Goal: Find specific page/section: Find specific page/section

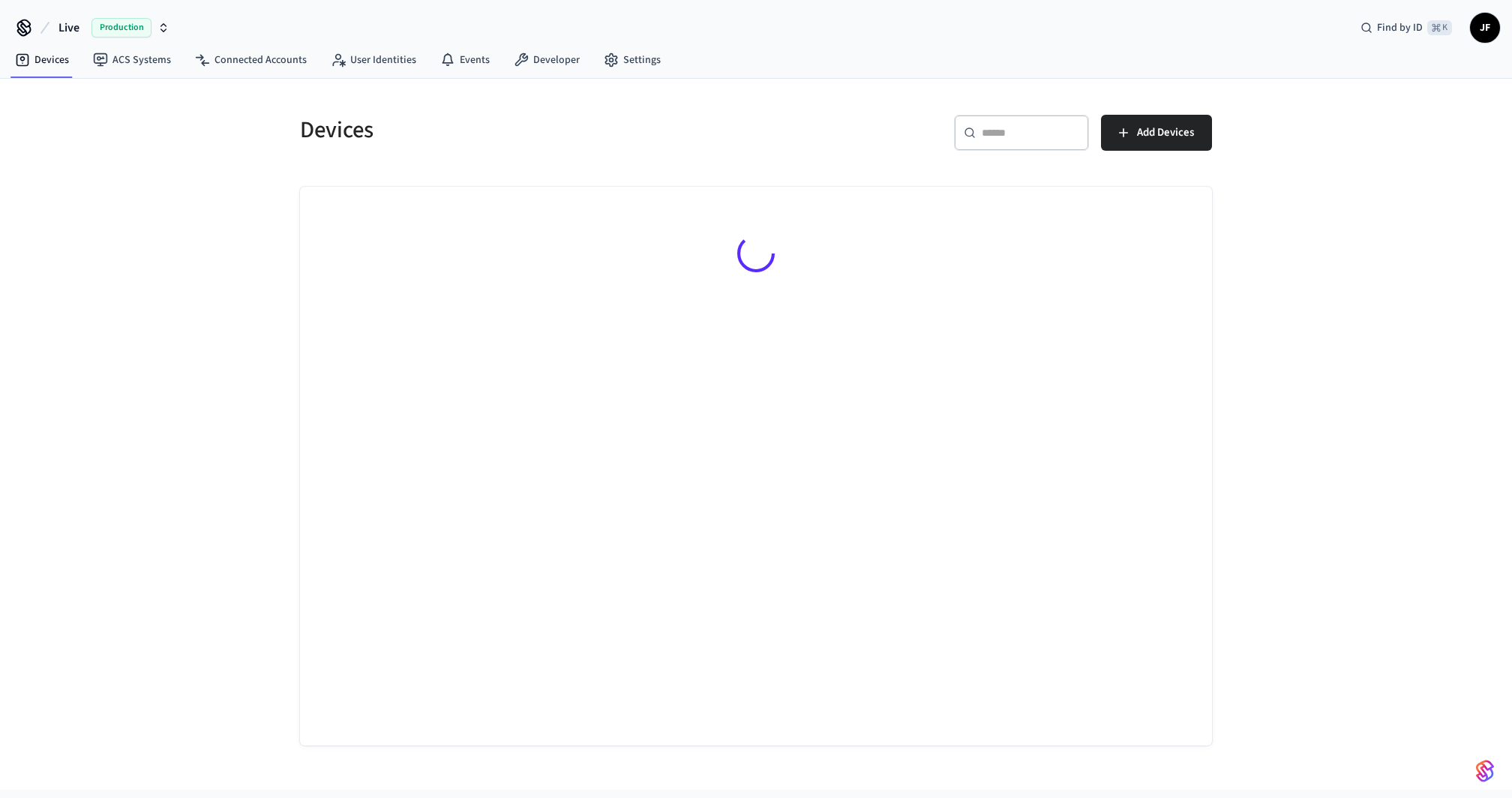
click at [64, 28] on span "Live" at bounding box center [69, 28] width 21 height 18
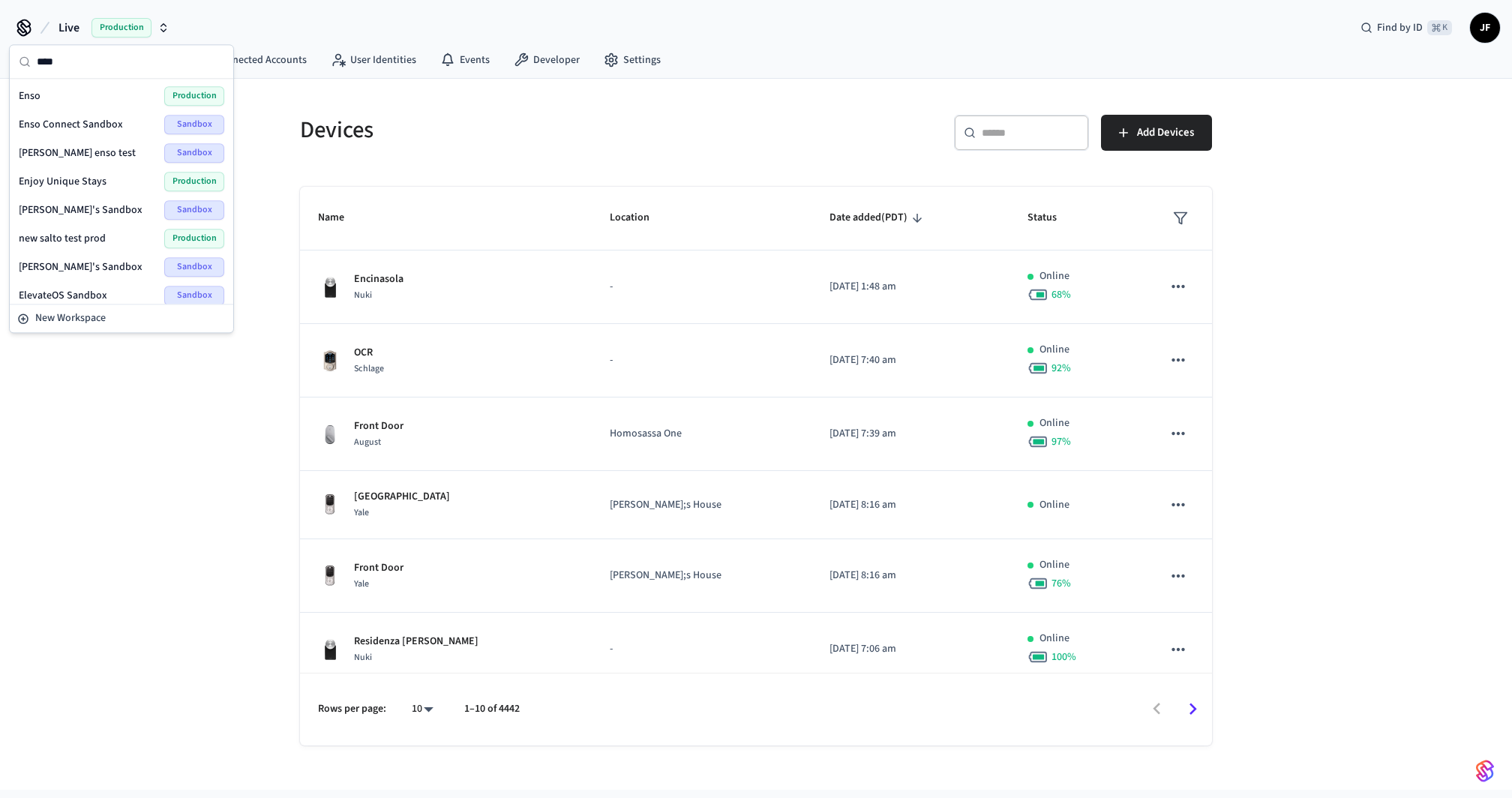
type input "****"
click at [79, 96] on div "Enso Production" at bounding box center [121, 96] width 205 height 20
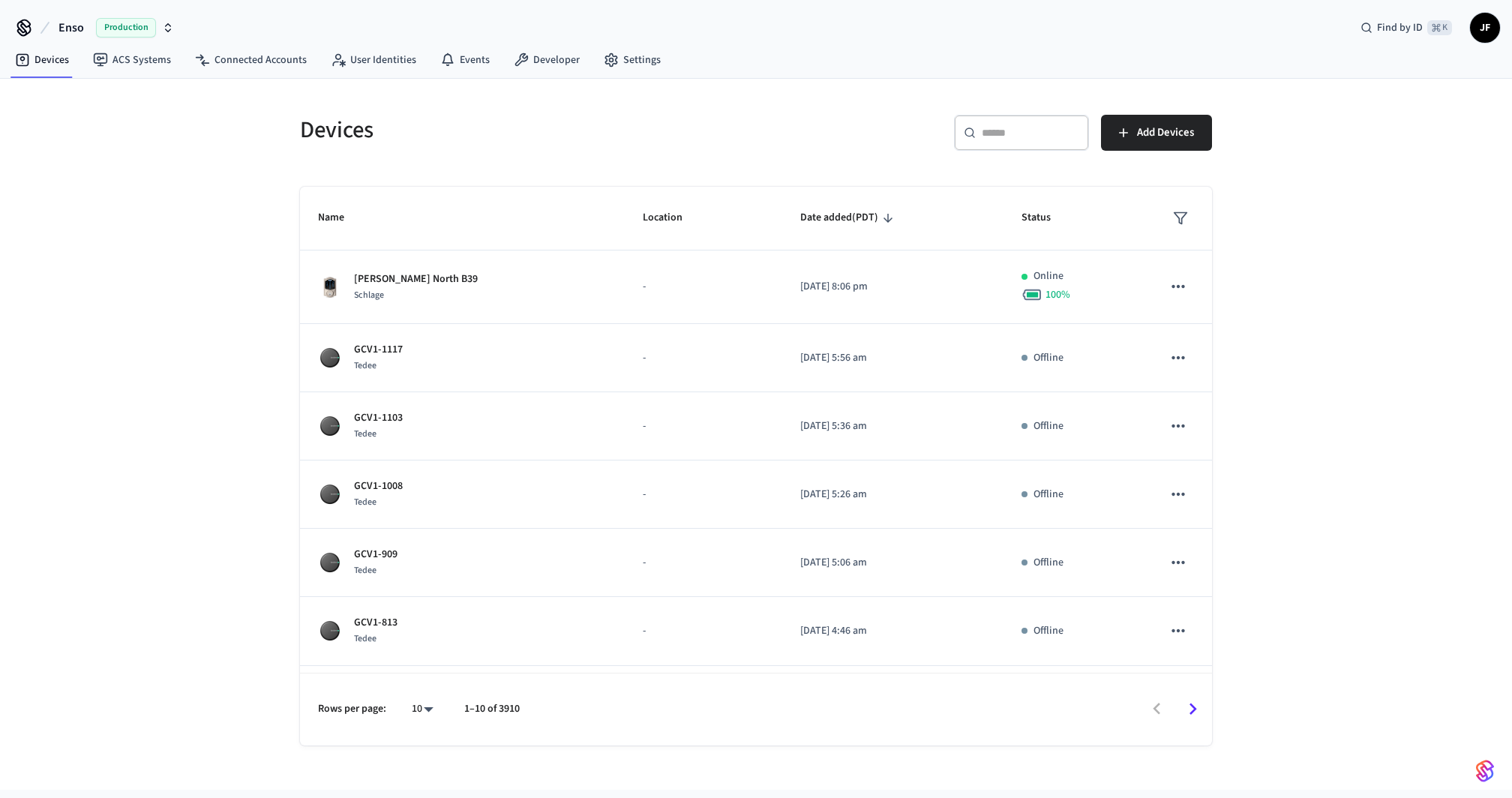
click at [963, 139] on div "​ ​" at bounding box center [1022, 132] width 135 height 36
paste input "**********"
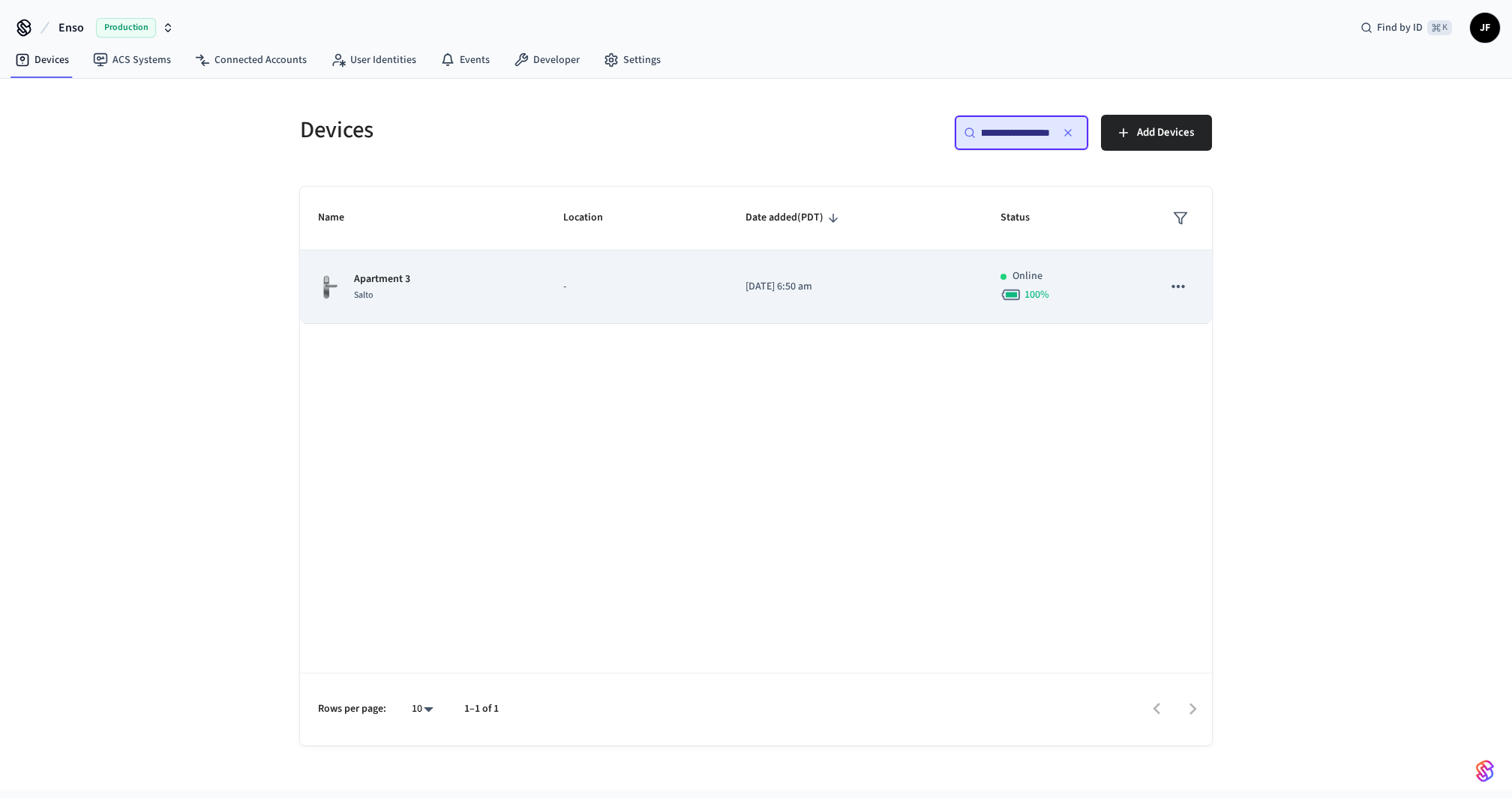
type input "**********"
click at [606, 276] on td "-" at bounding box center [636, 287] width 182 height 74
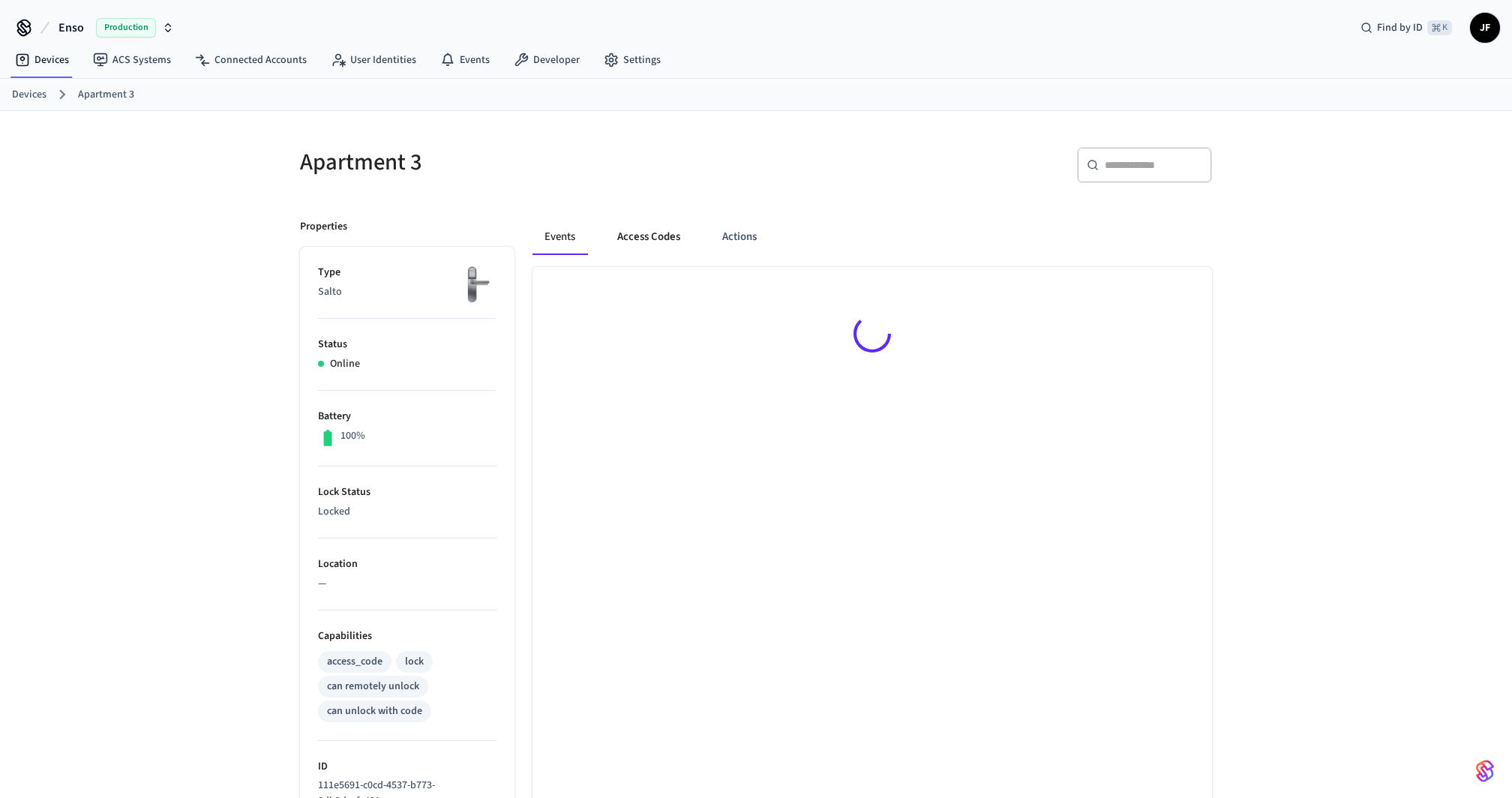
click at [679, 247] on button "Access Codes" at bounding box center [649, 236] width 87 height 36
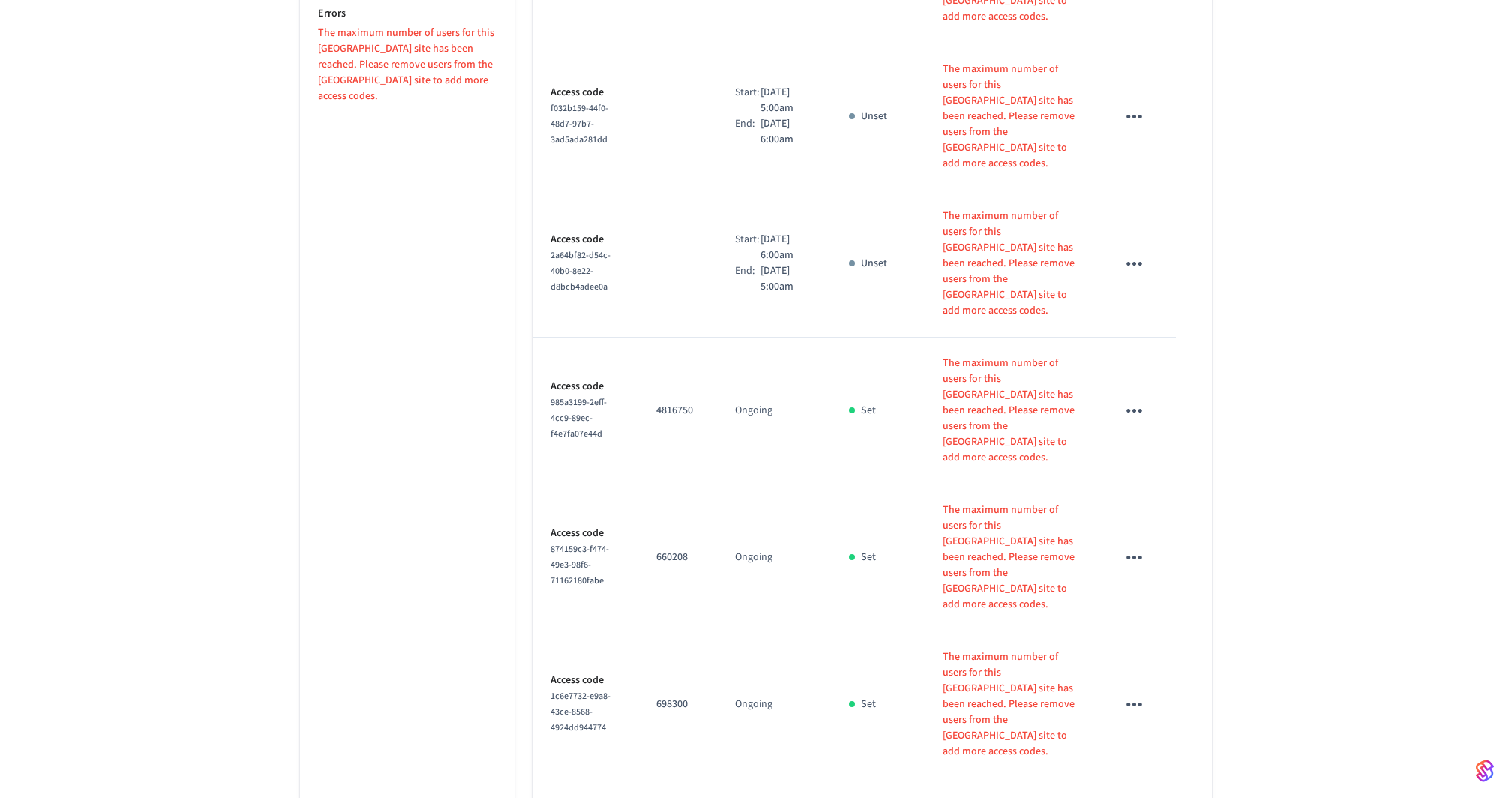
scroll to position [1265, 0]
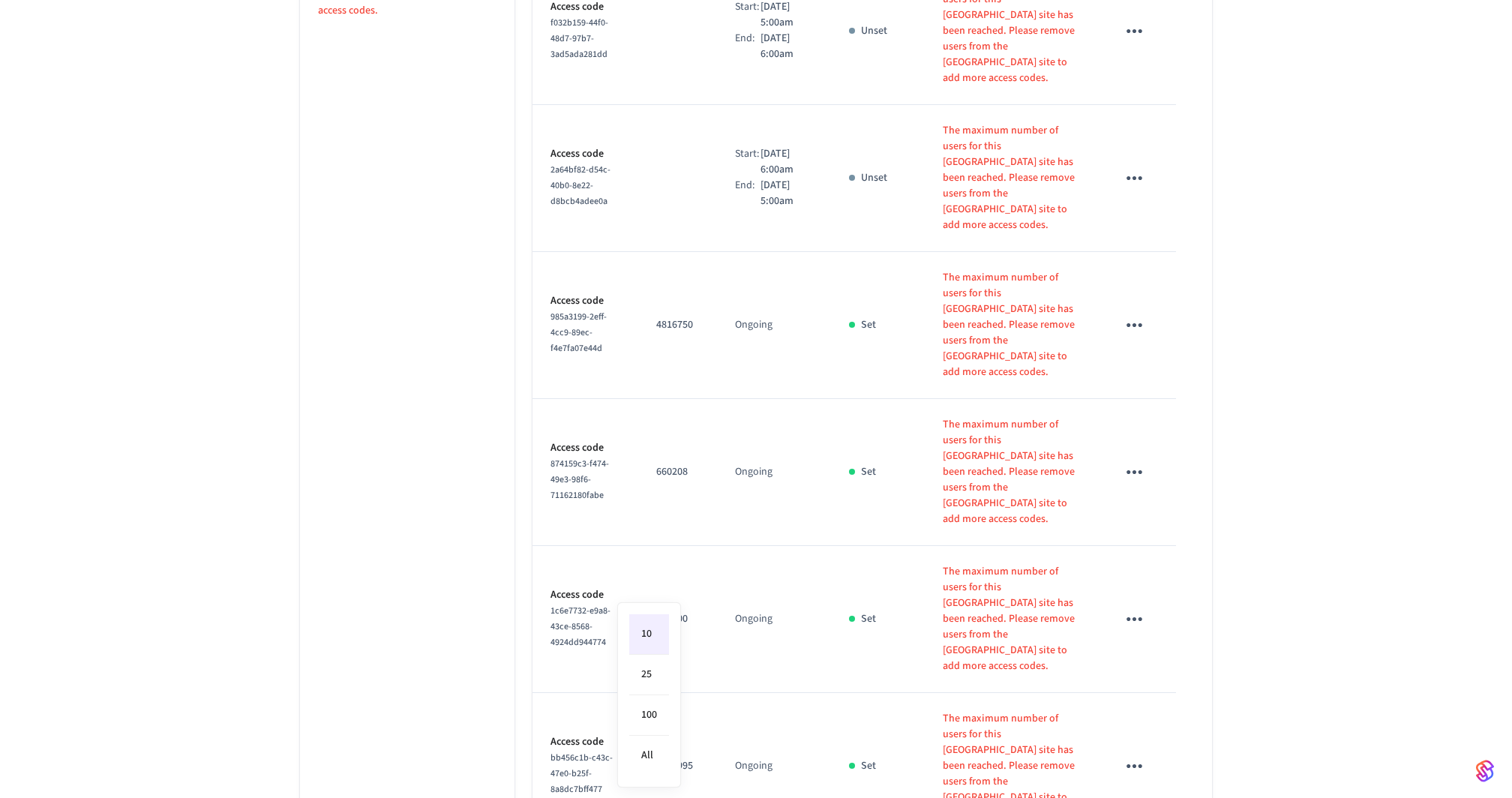
click at [1311, 310] on div at bounding box center [756, 399] width 1512 height 798
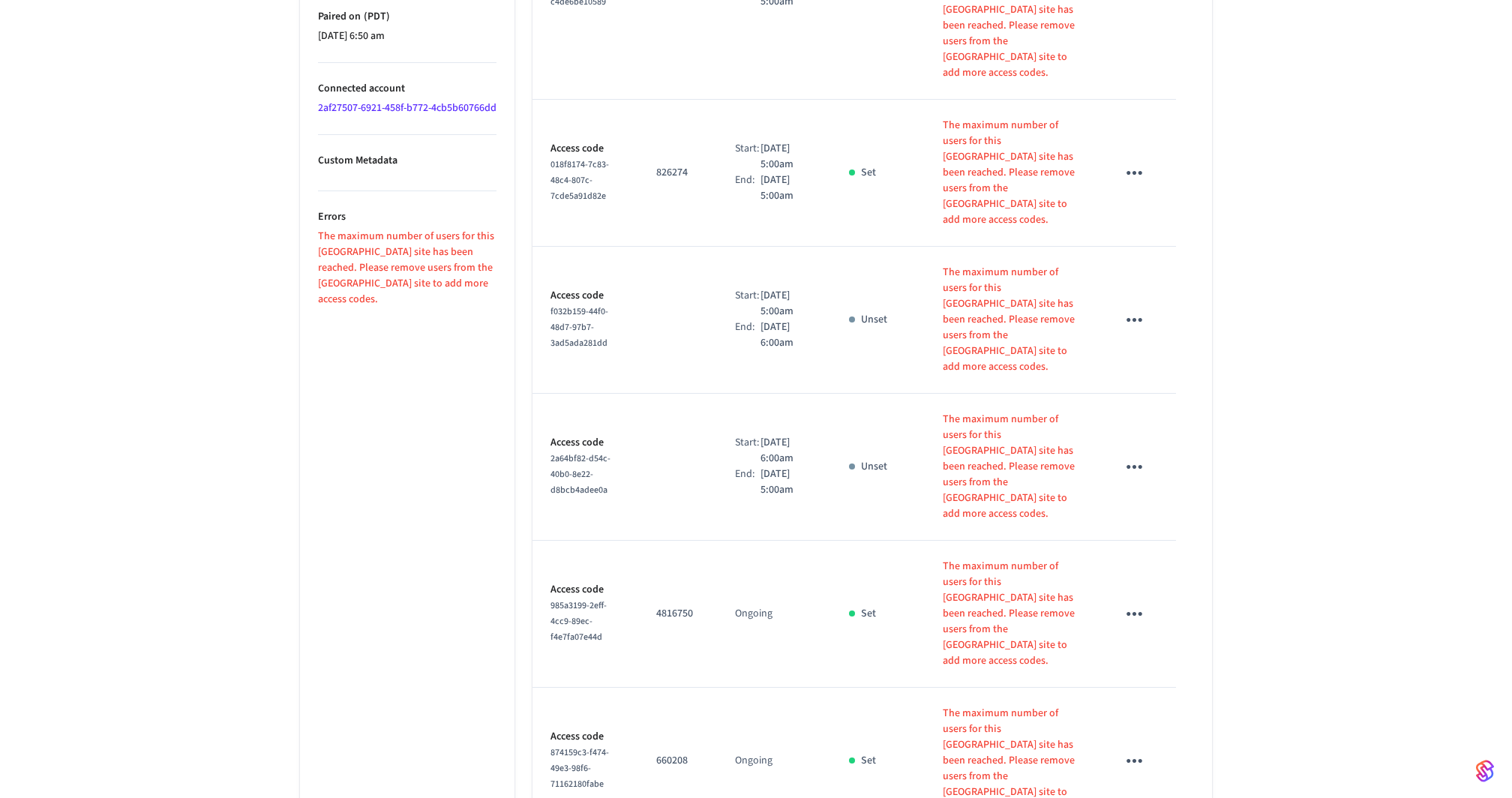
scroll to position [1006, 0]
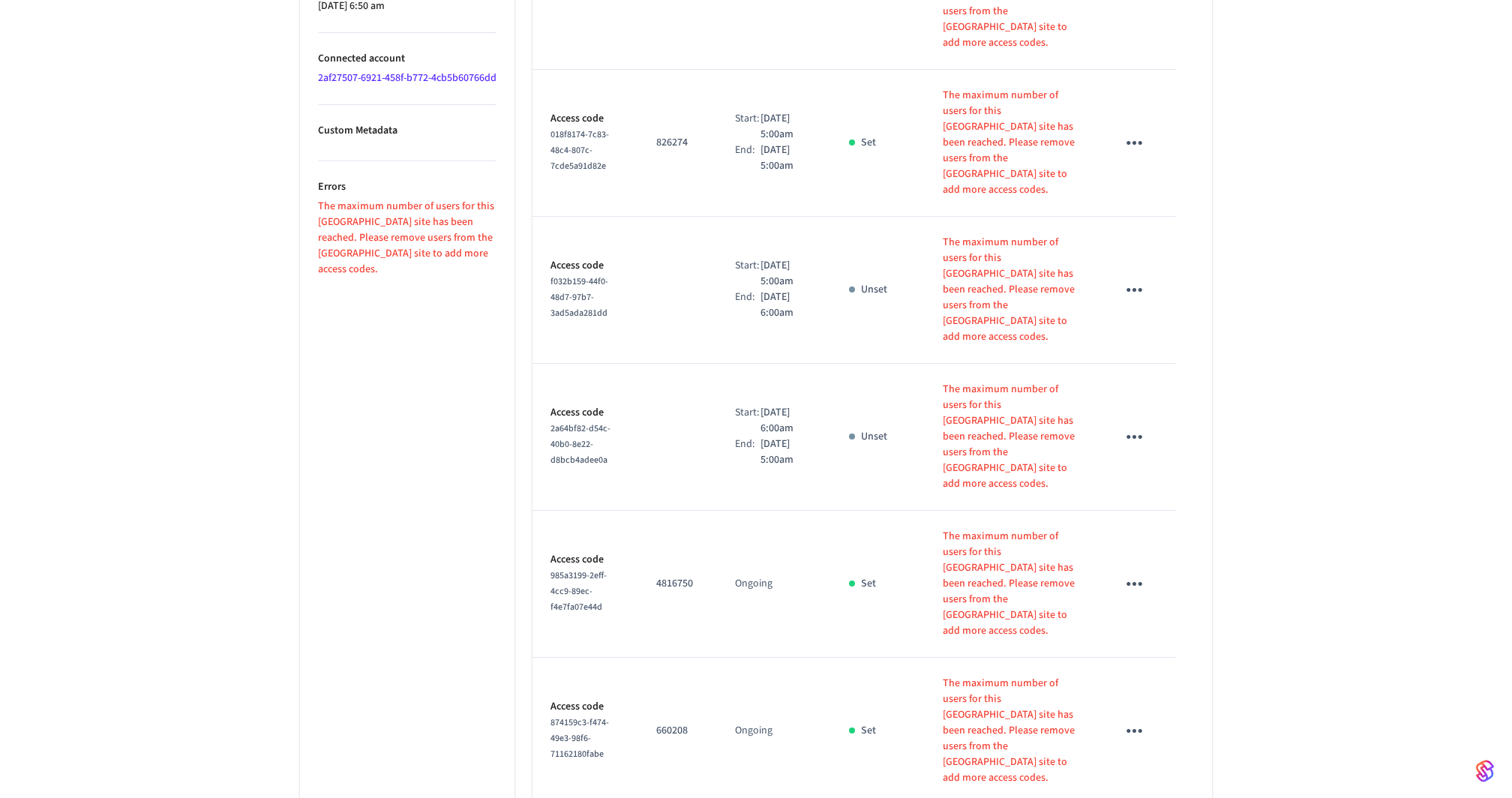
click at [331, 85] on link "2af27507-6921-458f-b772-4cb5b60766dd" at bounding box center [407, 77] width 179 height 15
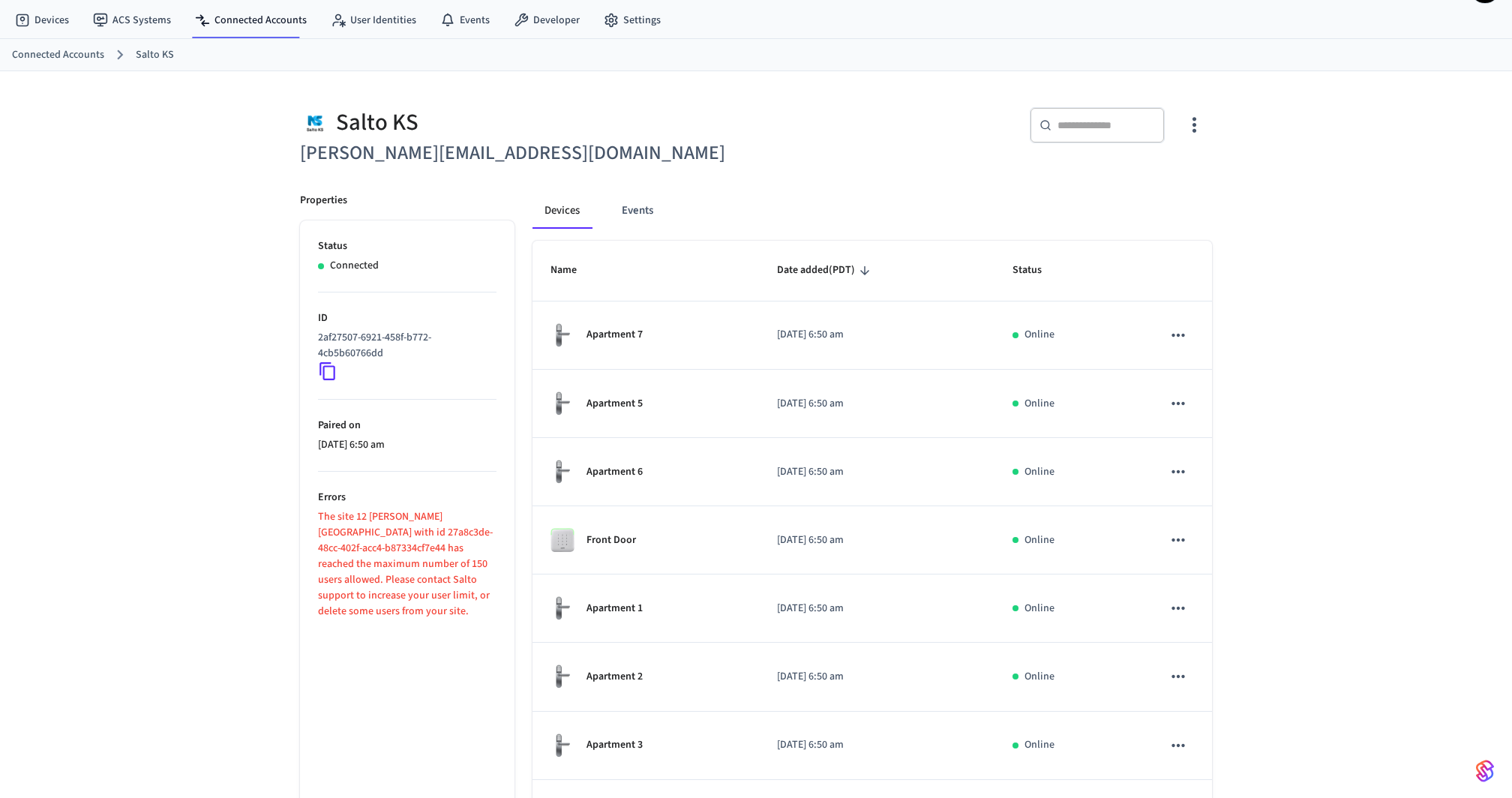
scroll to position [41, 0]
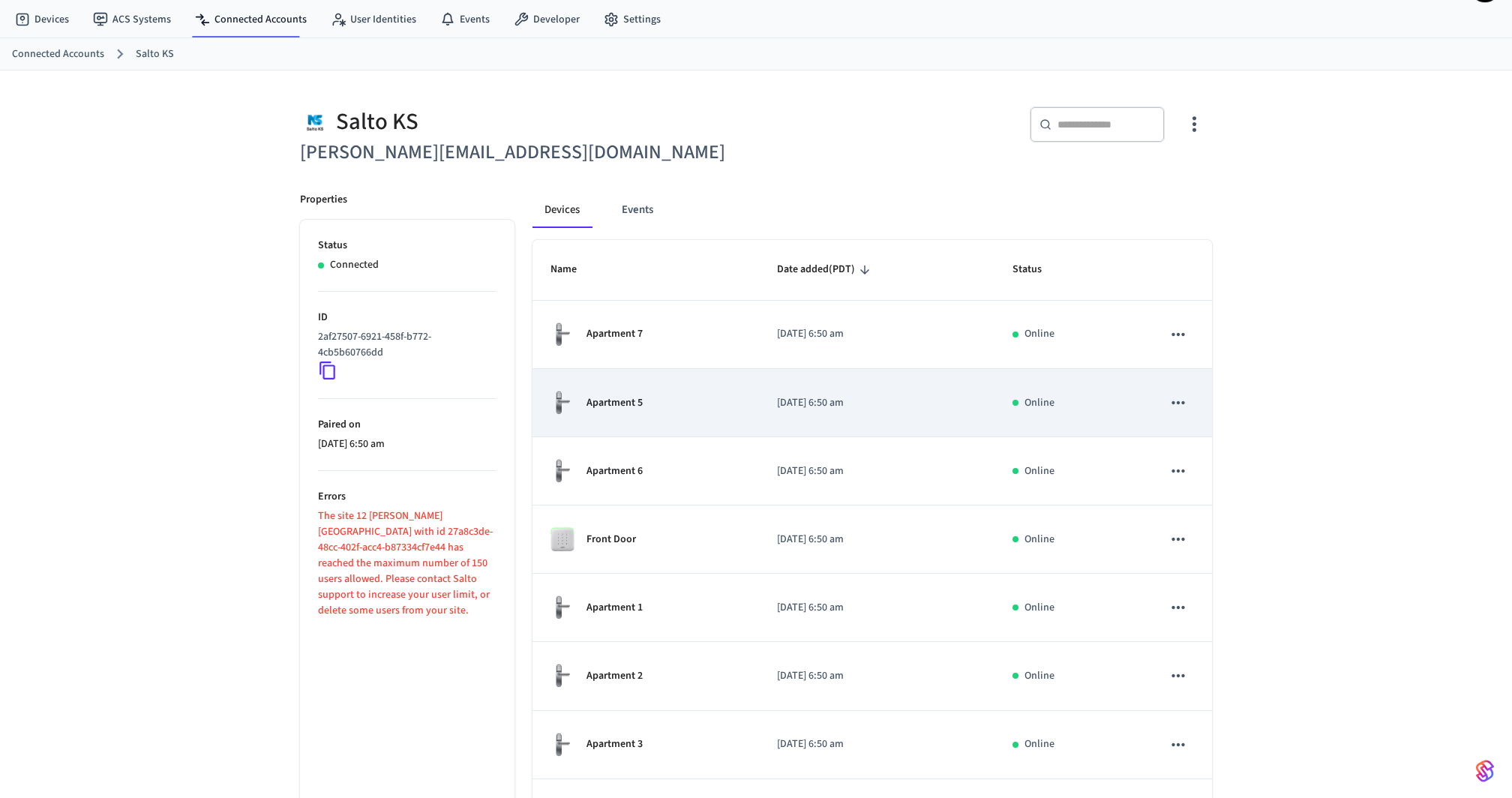
click at [629, 395] on p "Apartment 5" at bounding box center [614, 403] width 56 height 16
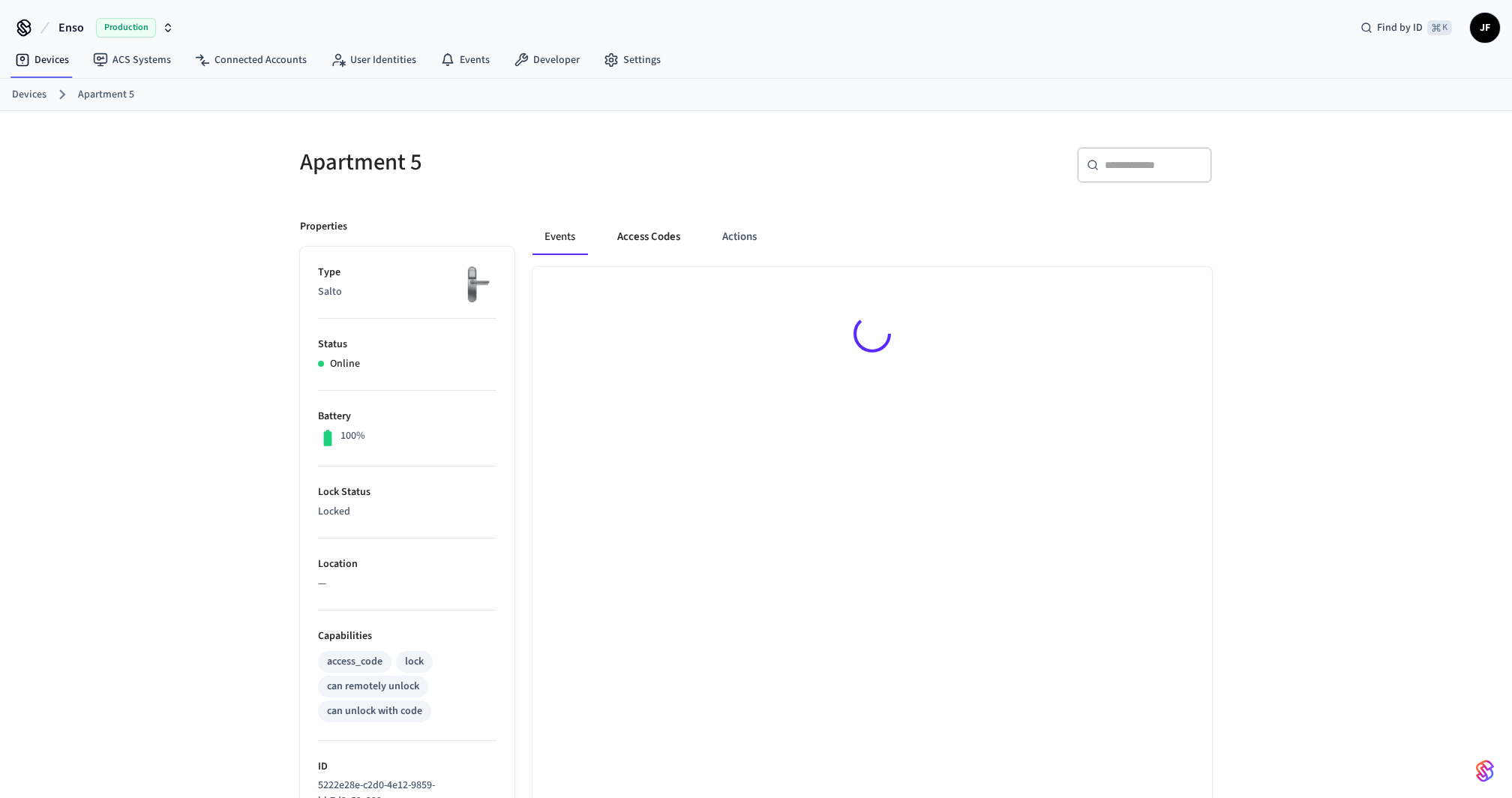
click at [676, 236] on button "Access Codes" at bounding box center [649, 236] width 87 height 36
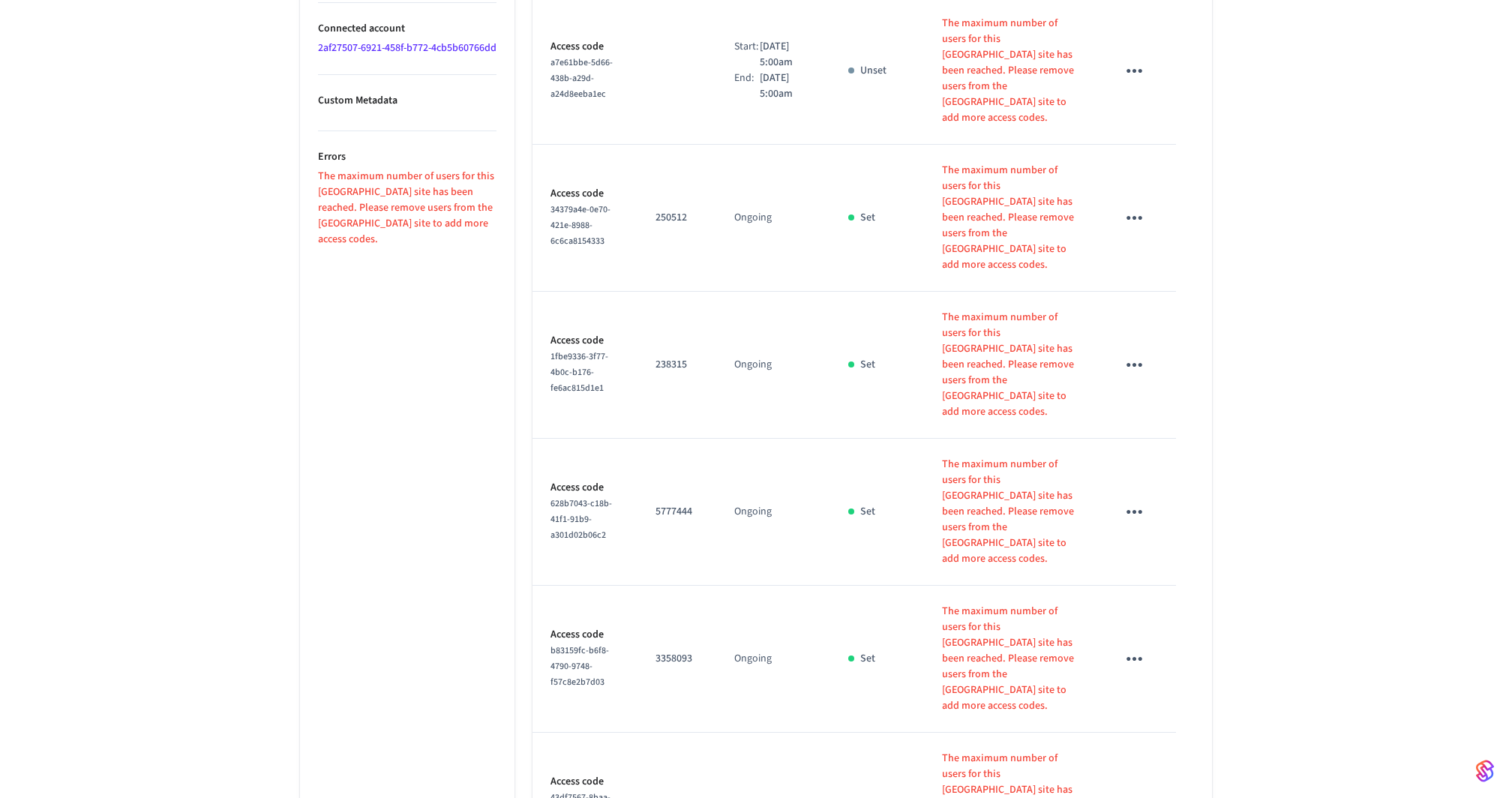
scroll to position [1044, 0]
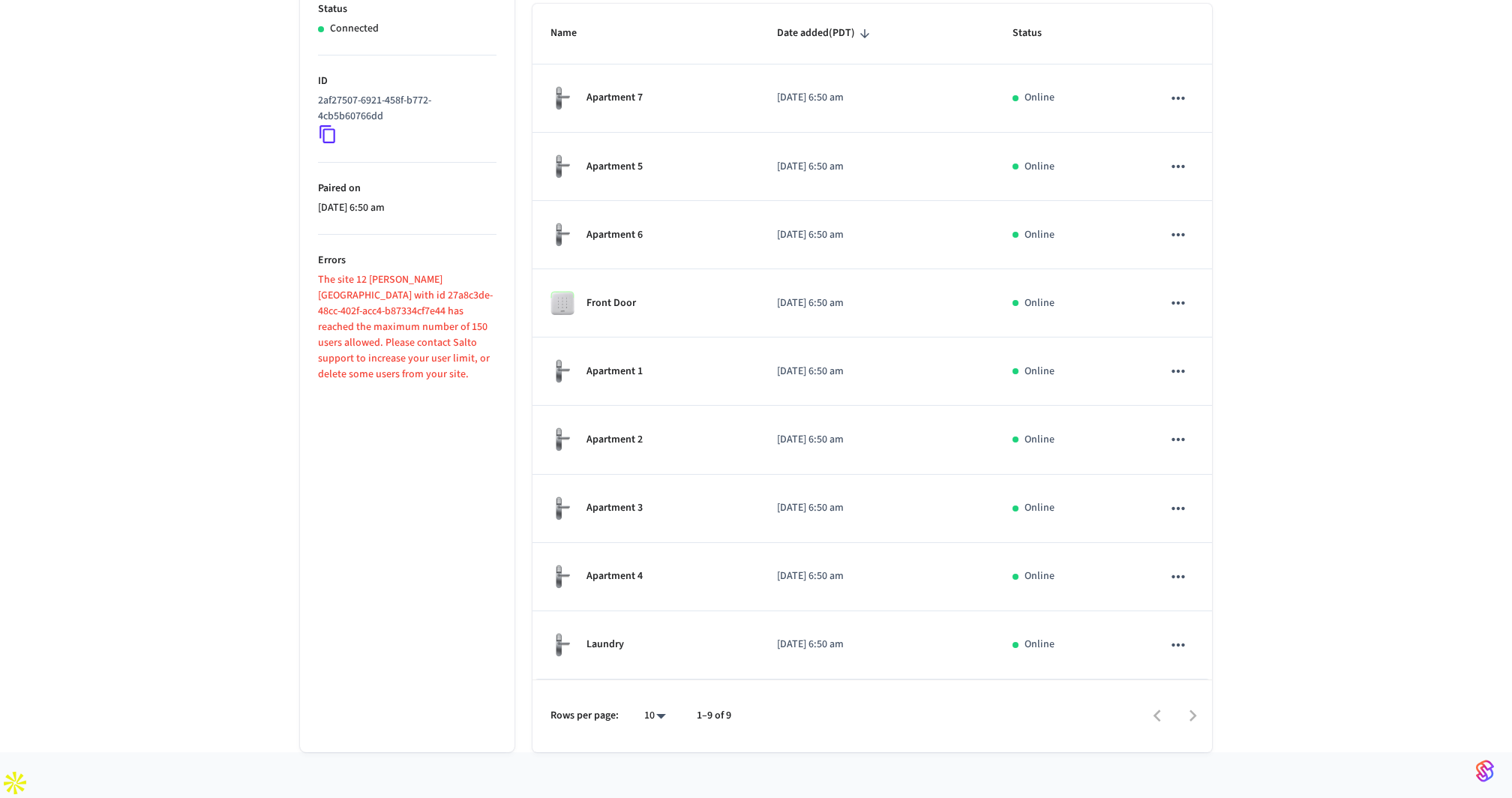
scroll to position [41, 0]
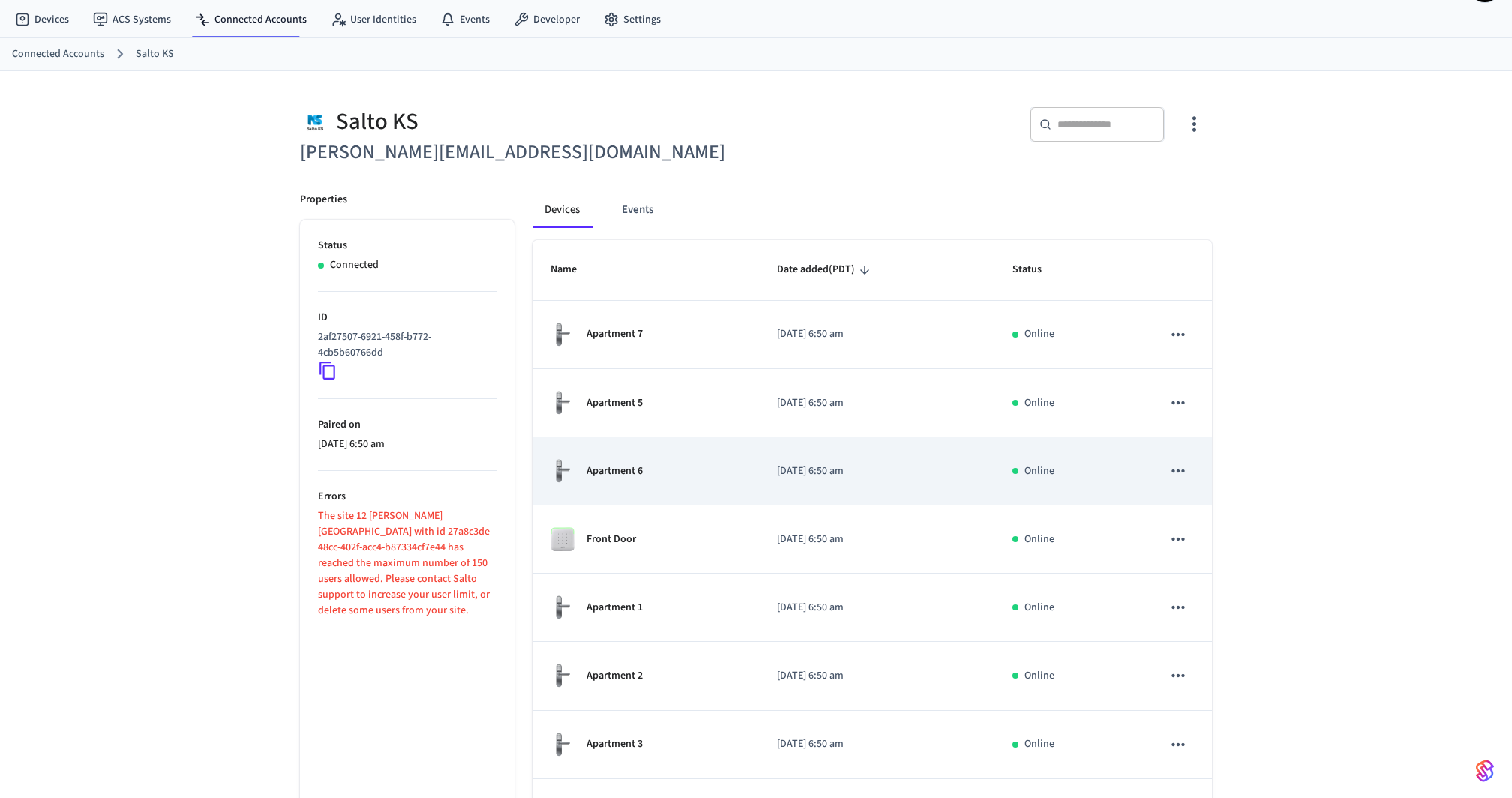
click at [631, 467] on p "Apartment 6" at bounding box center [614, 472] width 56 height 16
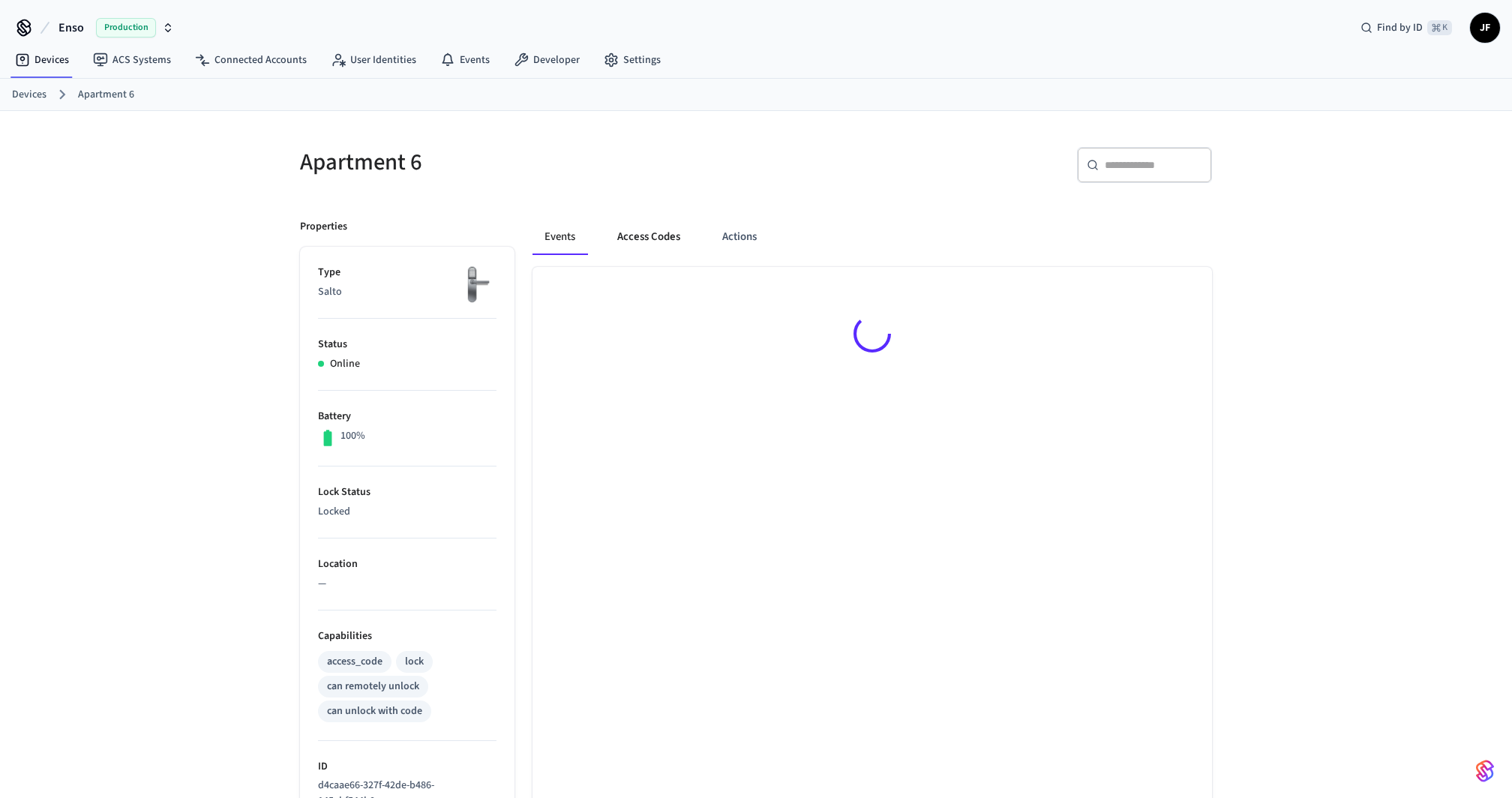
click at [652, 251] on button "Access Codes" at bounding box center [649, 236] width 87 height 36
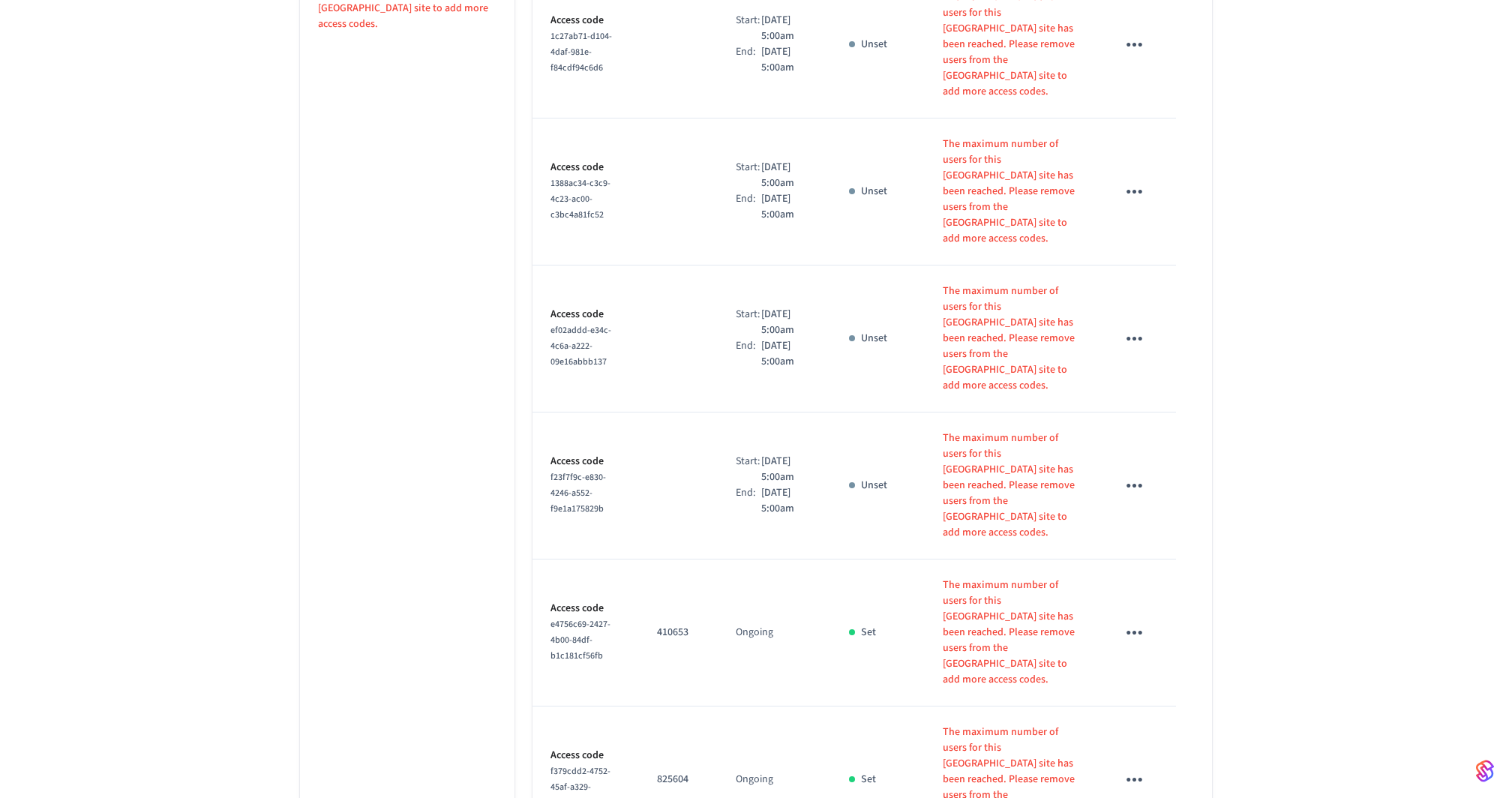
scroll to position [1265, 0]
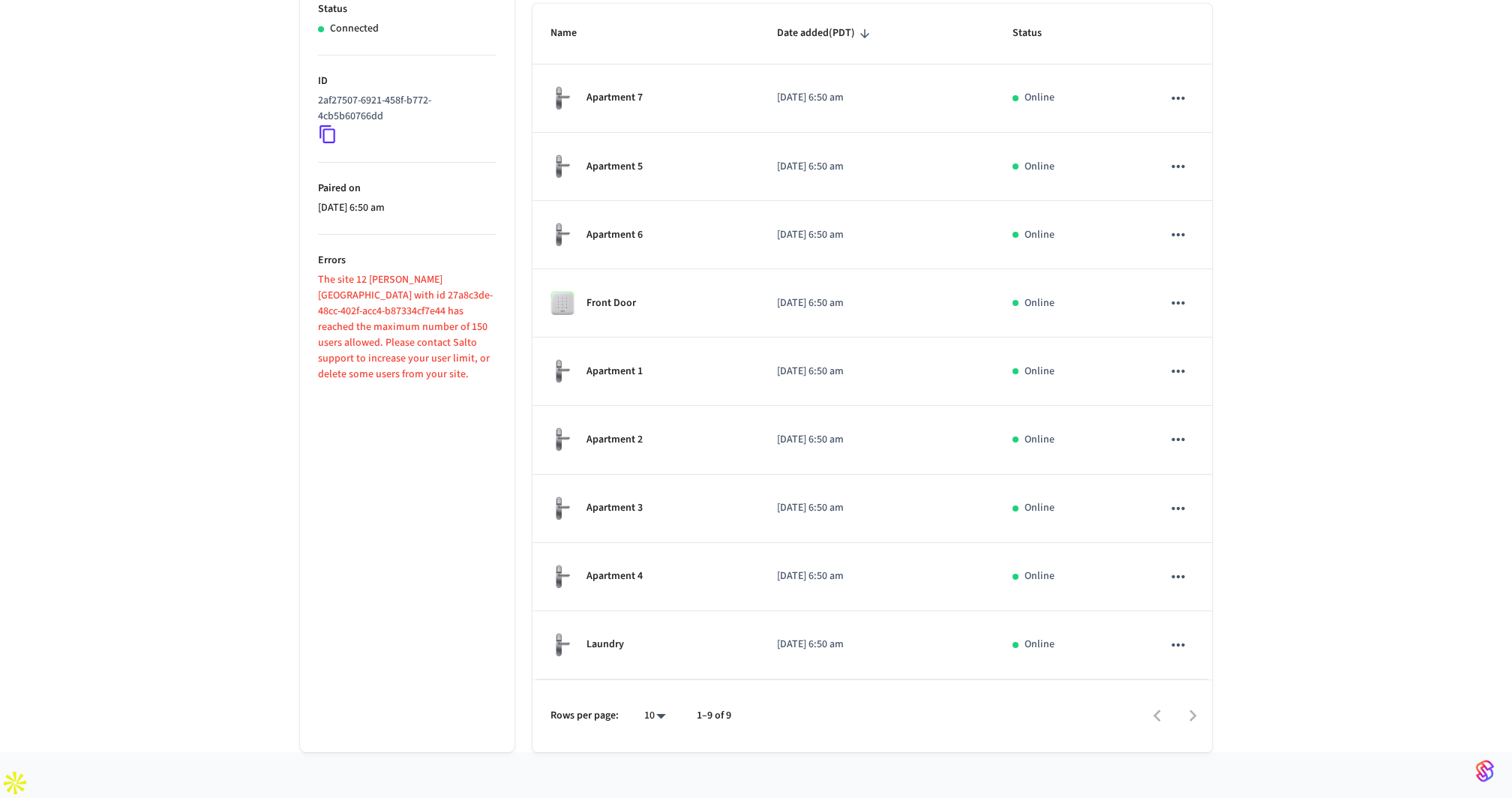
scroll to position [41, 0]
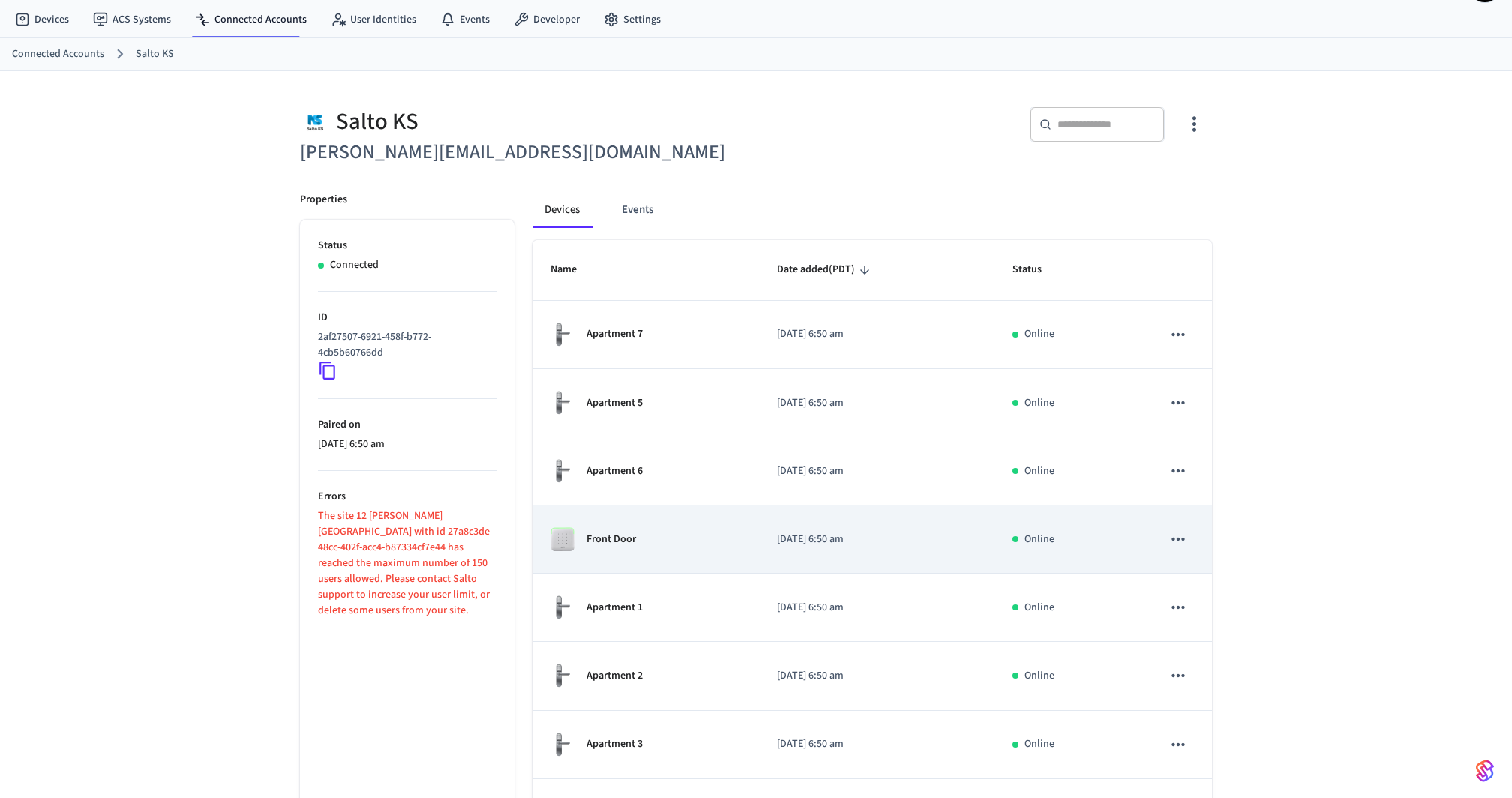
click at [626, 527] on div "Front Door" at bounding box center [646, 539] width 190 height 24
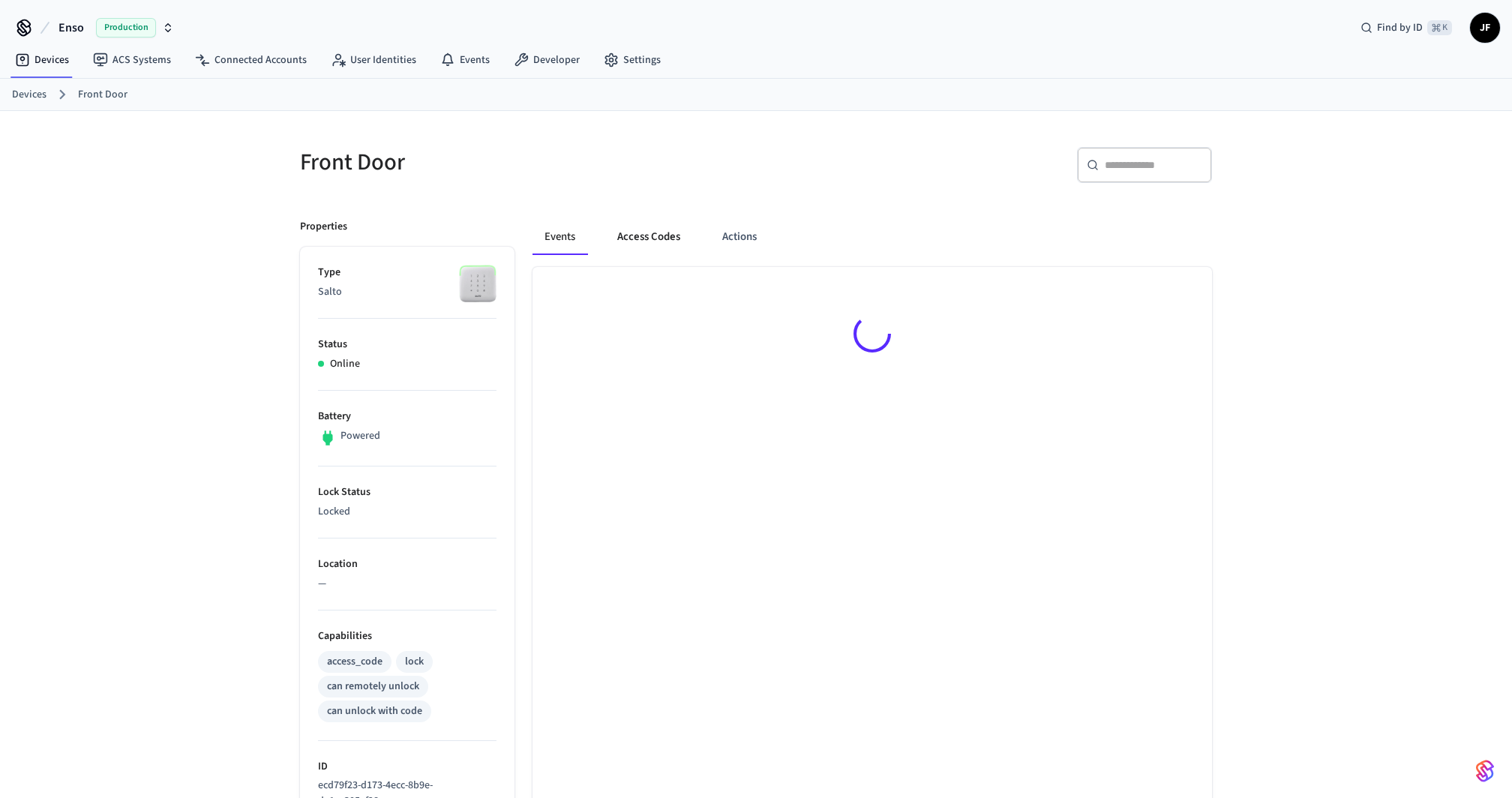
click at [653, 227] on button "Access Codes" at bounding box center [649, 236] width 87 height 36
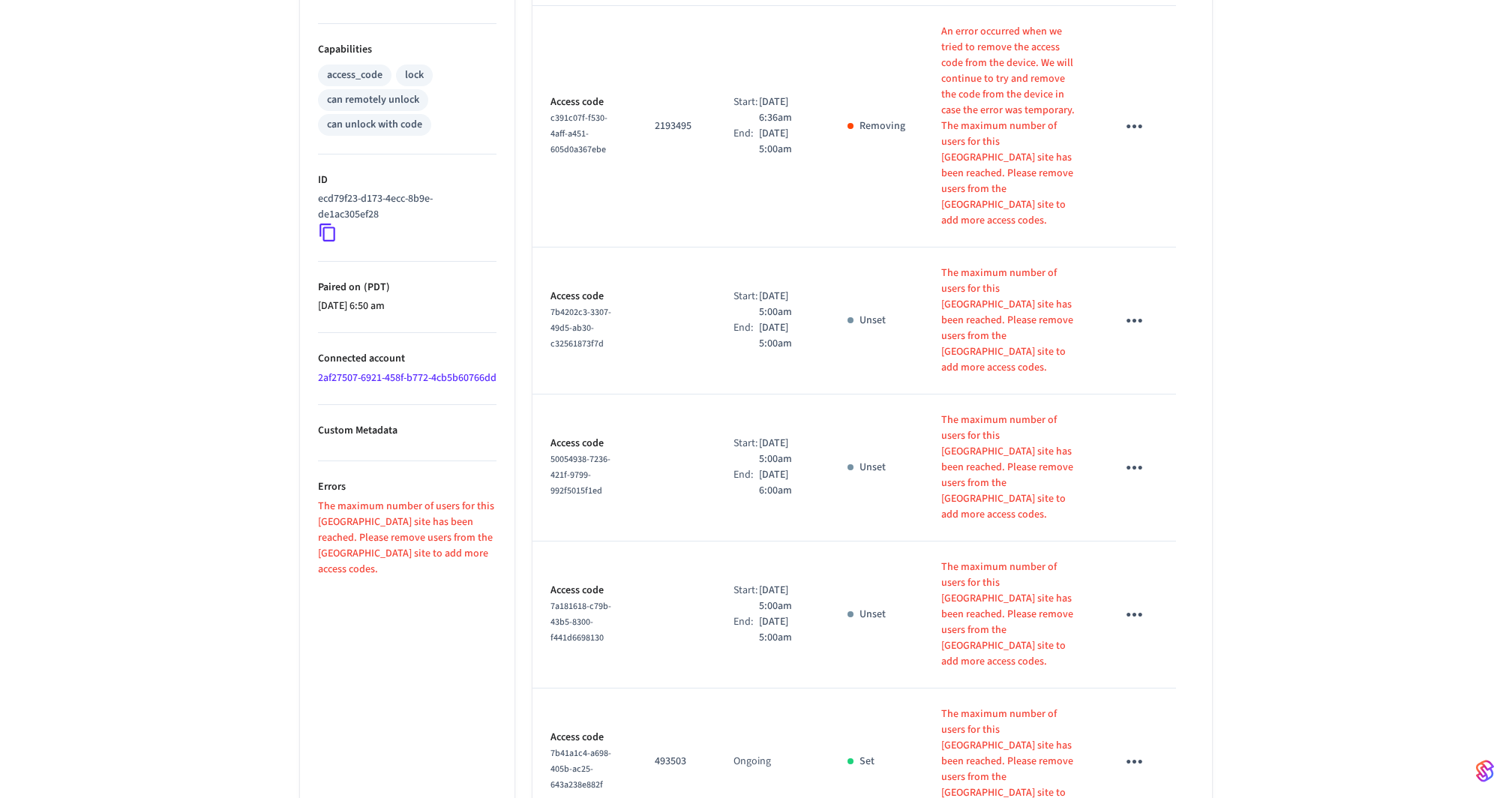
scroll to position [1281, 0]
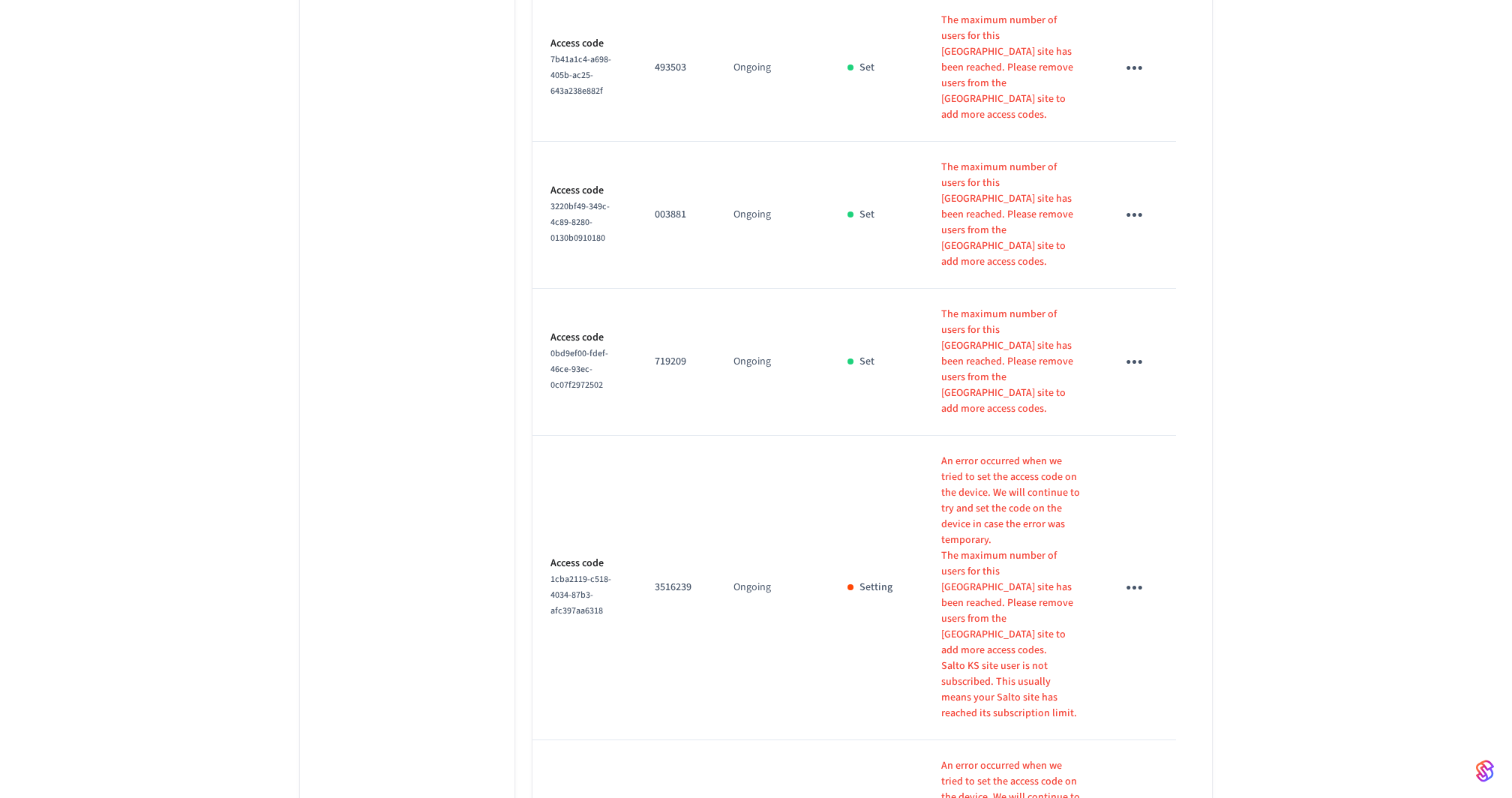
click at [656, 709] on li "100" at bounding box center [649, 716] width 40 height 41
type input "***"
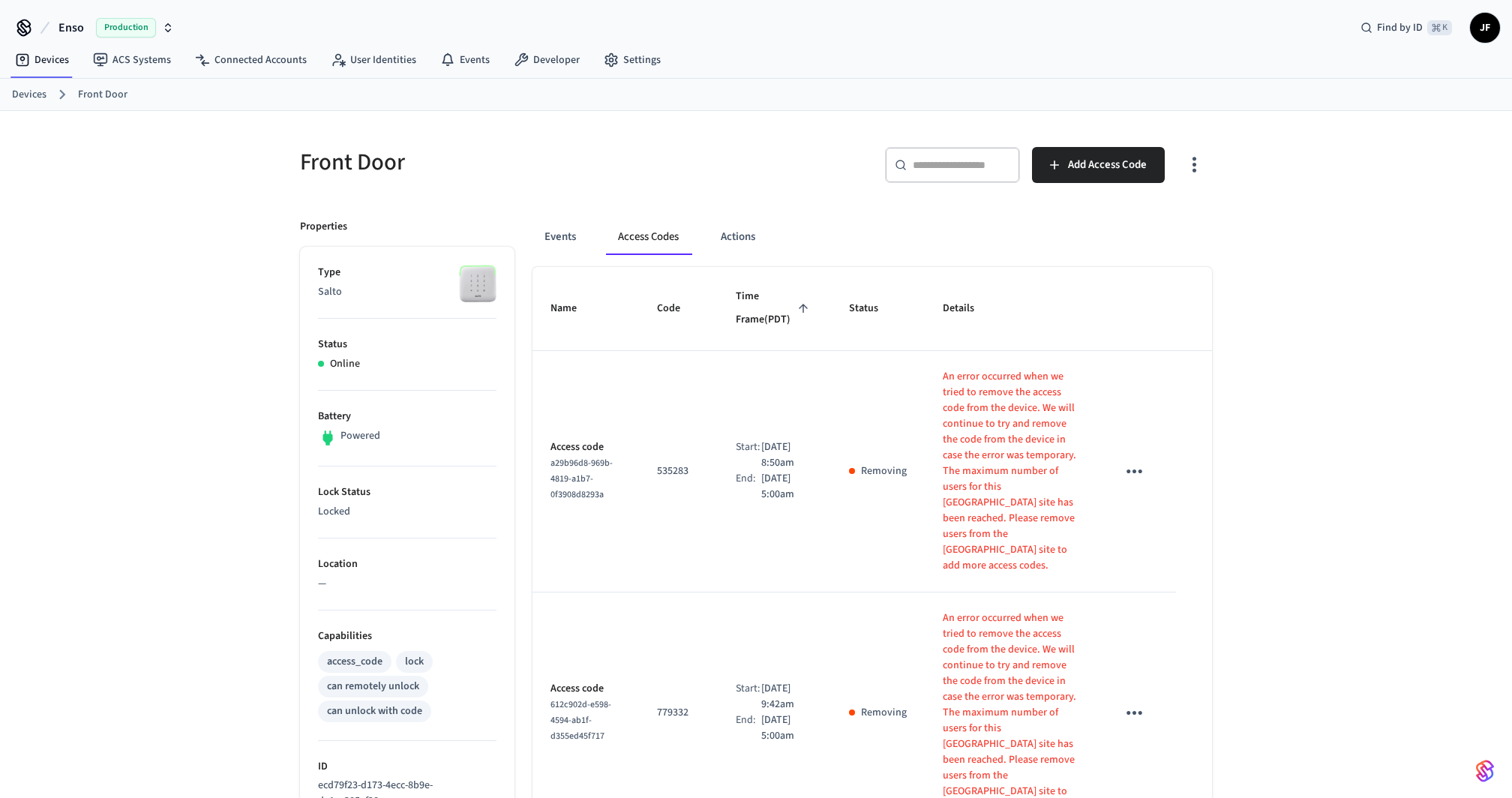
scroll to position [639, 0]
